Goal: Information Seeking & Learning: Learn about a topic

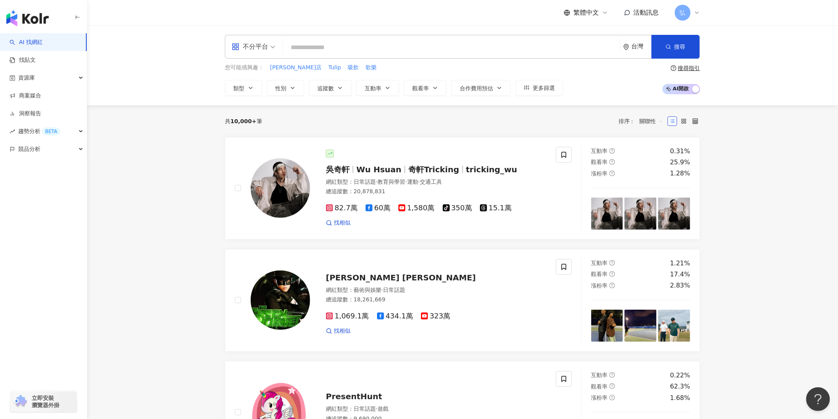
click at [330, 49] on input "search" at bounding box center [451, 47] width 330 height 15
type input "*"
type input "****"
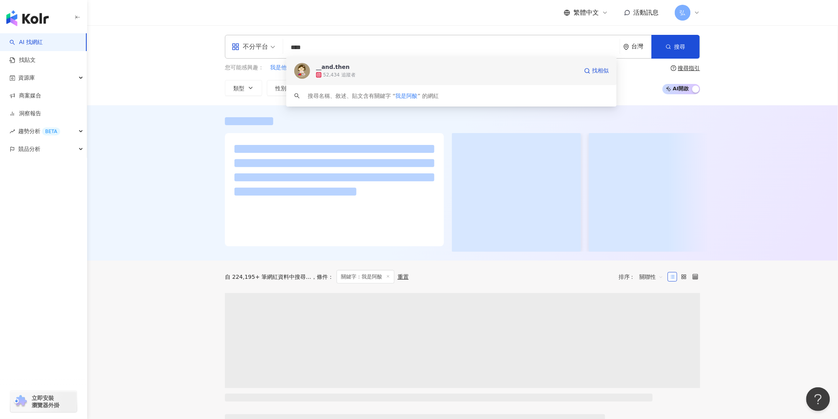
click at [353, 69] on span "__and.then" at bounding box center [447, 67] width 262 height 8
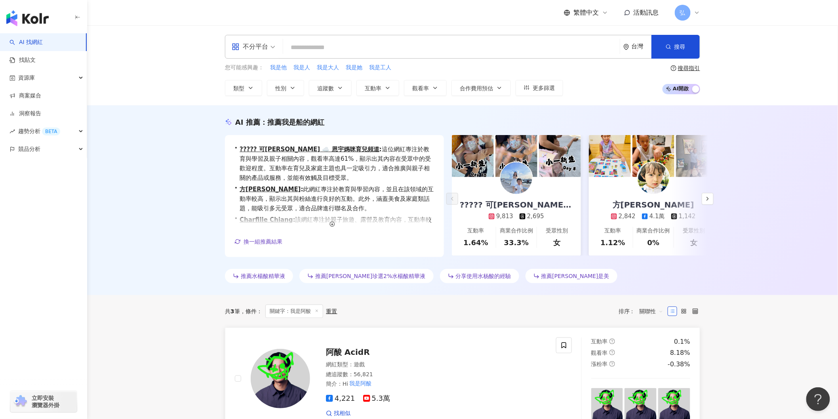
scroll to position [220, 0]
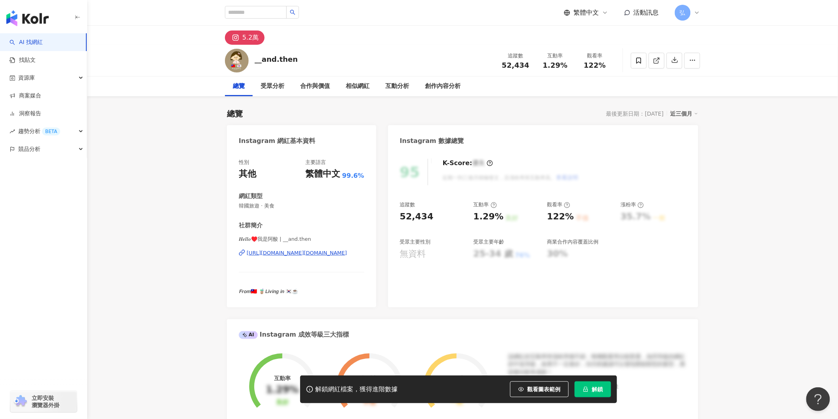
click at [602, 386] on span "解鎖" at bounding box center [597, 389] width 11 height 6
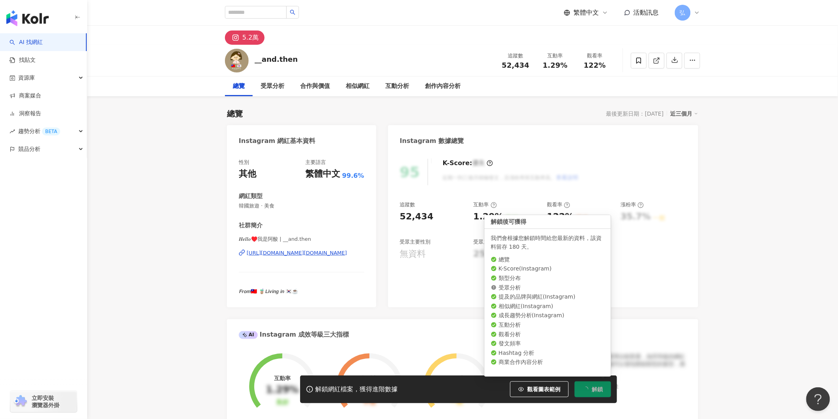
click at [594, 390] on span "解鎖" at bounding box center [597, 389] width 11 height 6
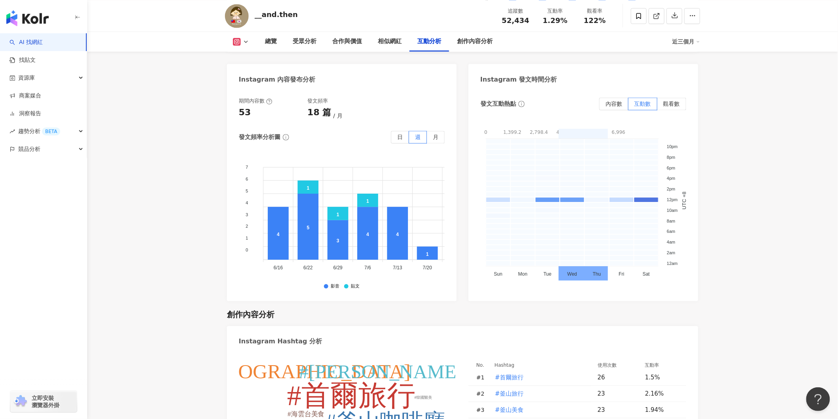
scroll to position [1804, 0]
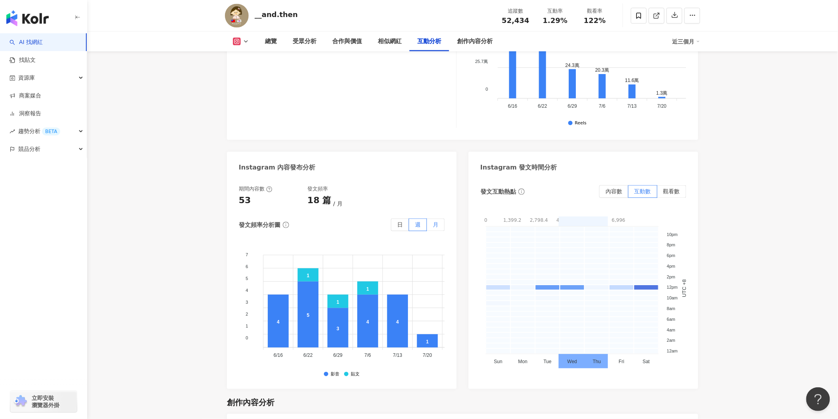
click at [437, 228] on span "月" at bounding box center [436, 225] width 6 height 6
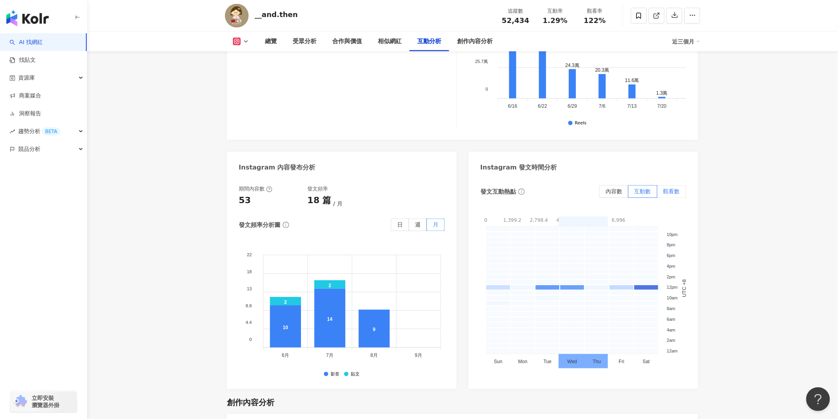
click at [666, 188] on span "觀看數" at bounding box center [671, 191] width 17 height 6
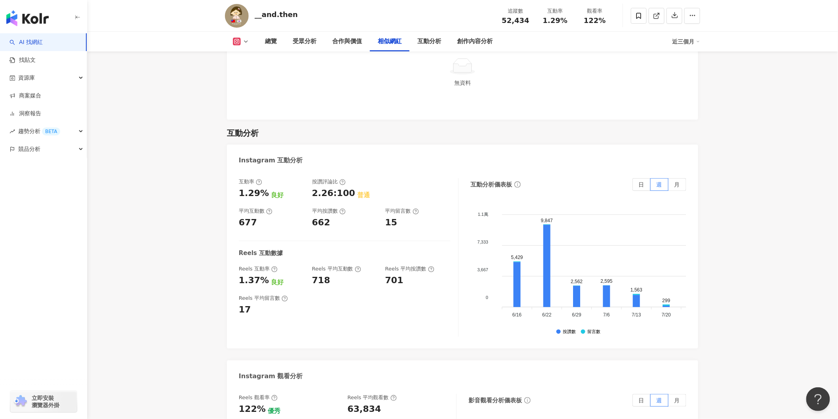
scroll to position [1364, 0]
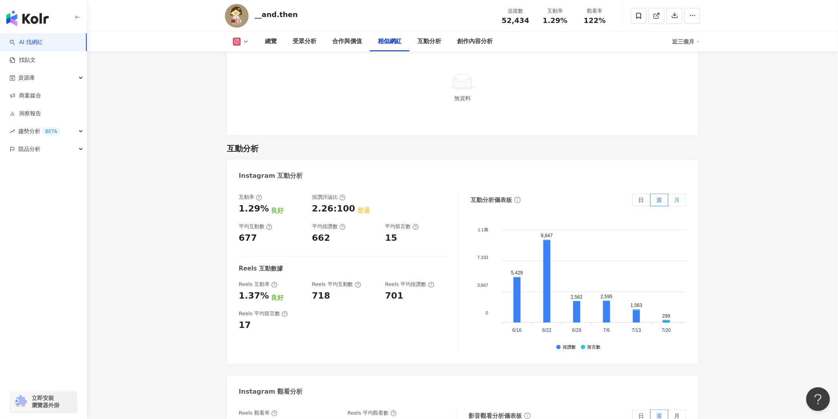
click at [674, 201] on label "月" at bounding box center [677, 200] width 18 height 13
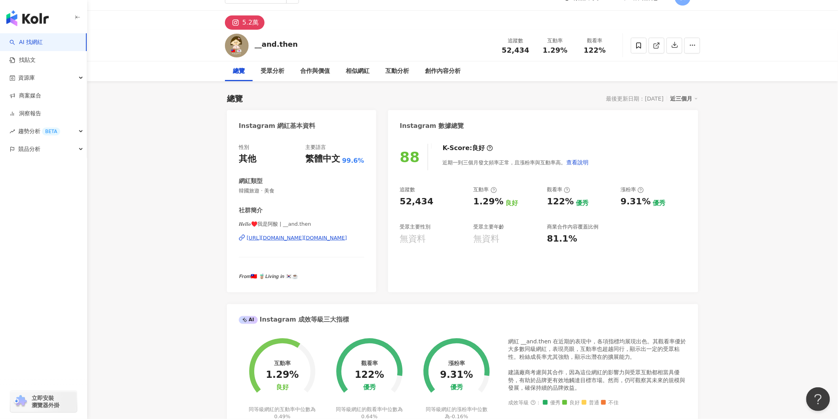
scroll to position [0, 0]
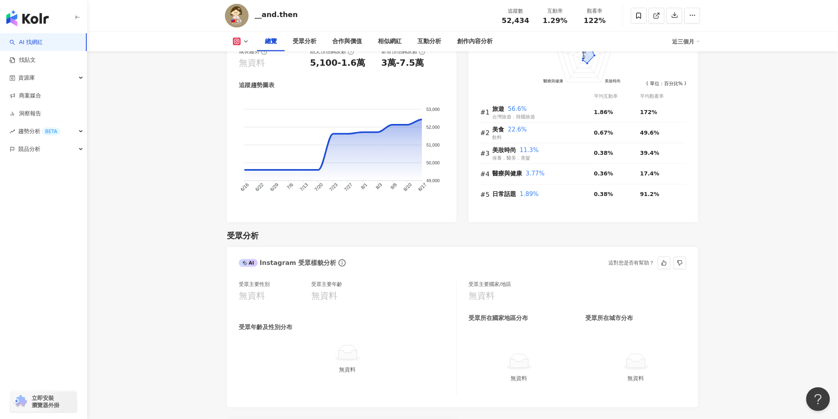
scroll to position [748, 0]
